Goal: Task Accomplishment & Management: Manage account settings

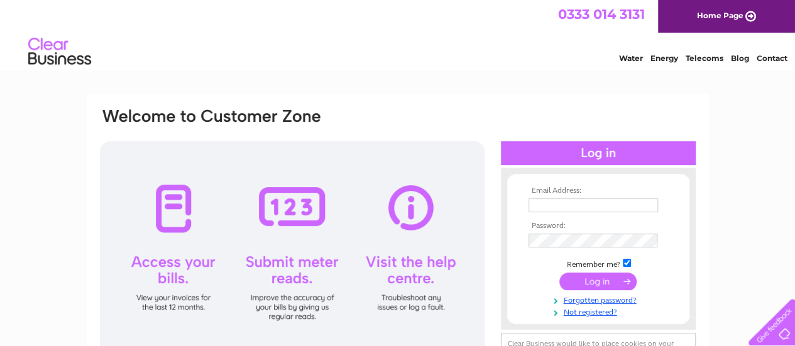
type input "[EMAIL_ADDRESS][DOMAIN_NAME]"
click at [588, 278] on input "submit" at bounding box center [597, 282] width 77 height 18
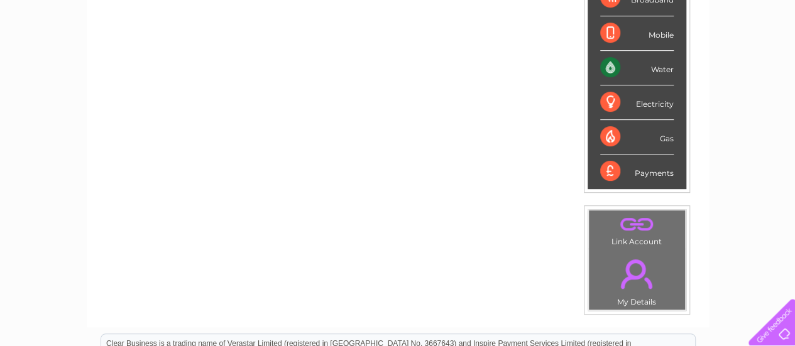
scroll to position [260, 0]
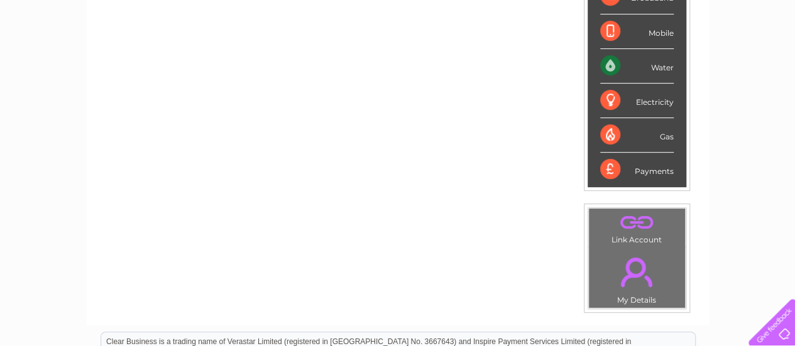
click at [639, 285] on link "." at bounding box center [637, 272] width 90 height 44
